Goal: Understand process/instructions: Learn about a topic

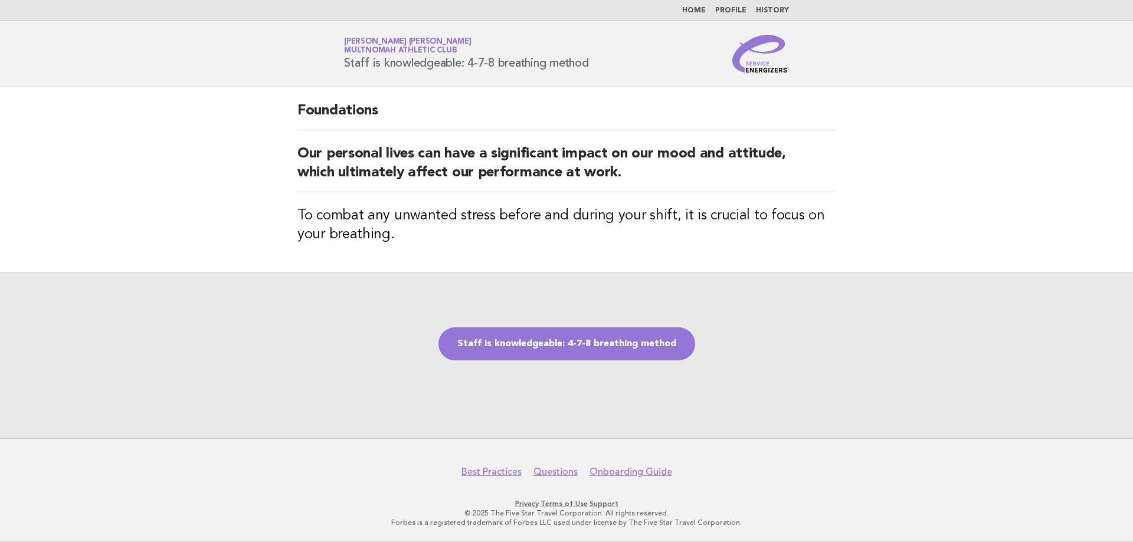
click at [490, 359] on link "Staff is knowledgeable: 4-7-8 breathing method" at bounding box center [566, 343] width 257 height 33
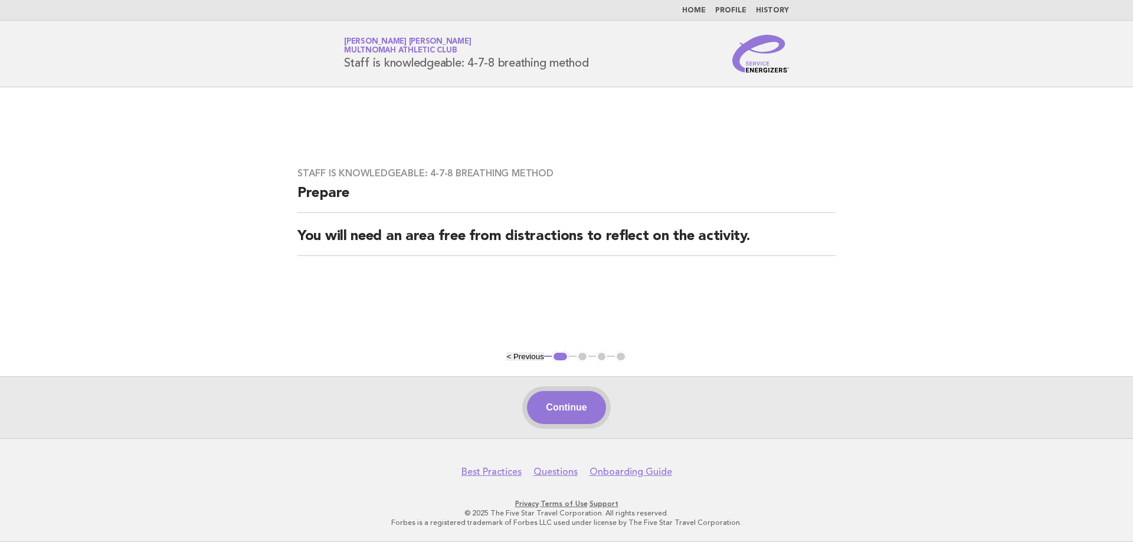
click at [582, 418] on button "Continue" at bounding box center [566, 407] width 78 height 33
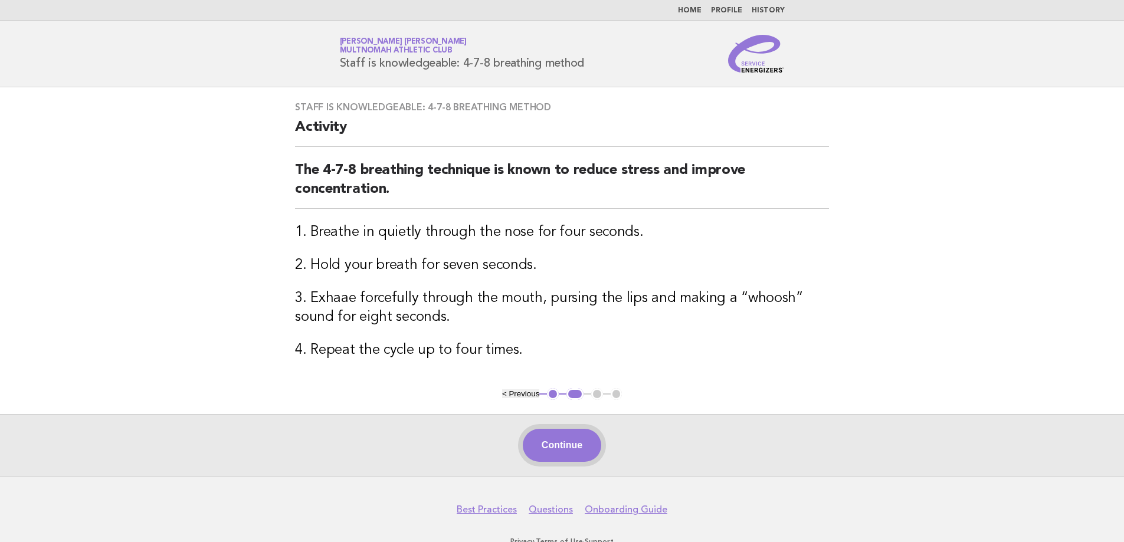
click at [575, 439] on button "Continue" at bounding box center [562, 445] width 78 height 33
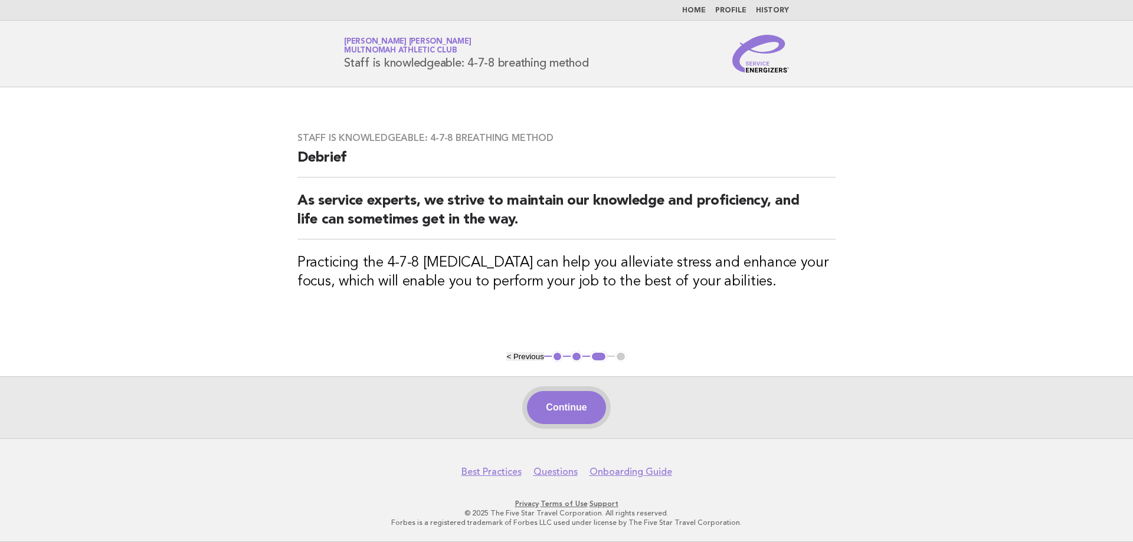
click at [569, 416] on button "Continue" at bounding box center [566, 407] width 78 height 33
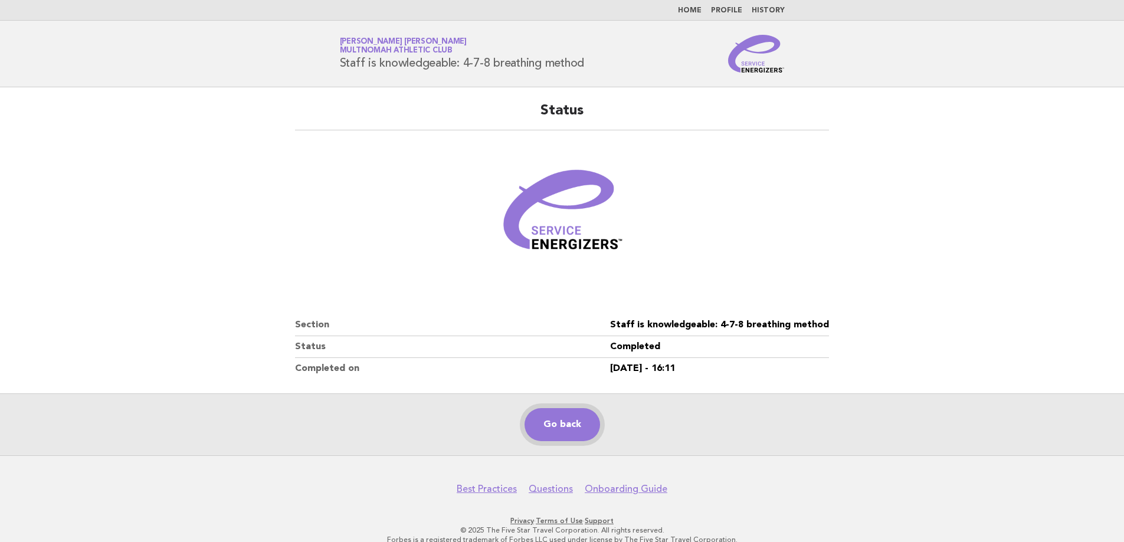
click at [585, 437] on link "Go back" at bounding box center [562, 424] width 76 height 33
